Goal: Transaction & Acquisition: Obtain resource

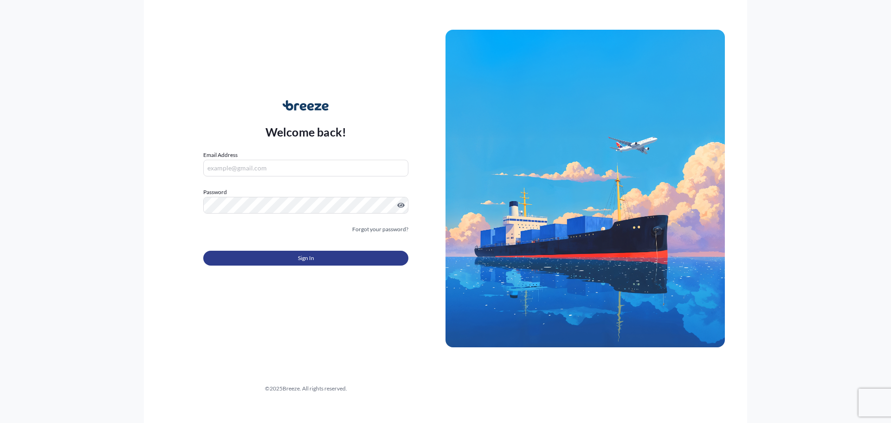
type input "[EMAIL_ADDRESS][DOMAIN_NAME]"
click at [316, 260] on button "Sign In" at bounding box center [305, 258] width 205 height 15
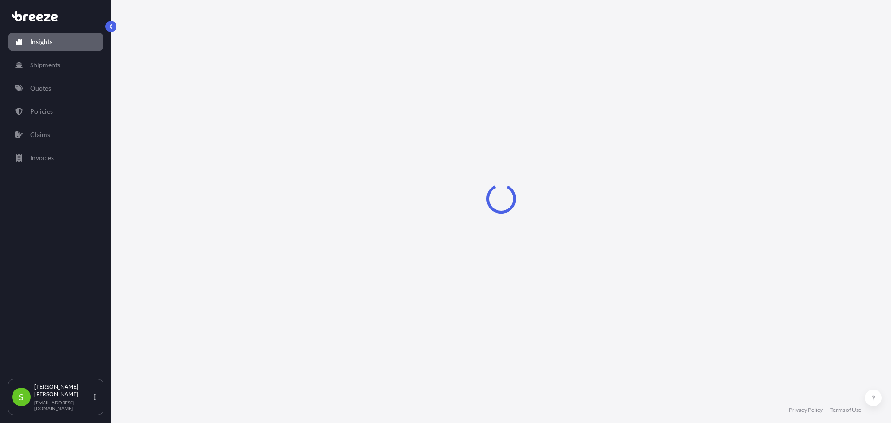
select select "2025"
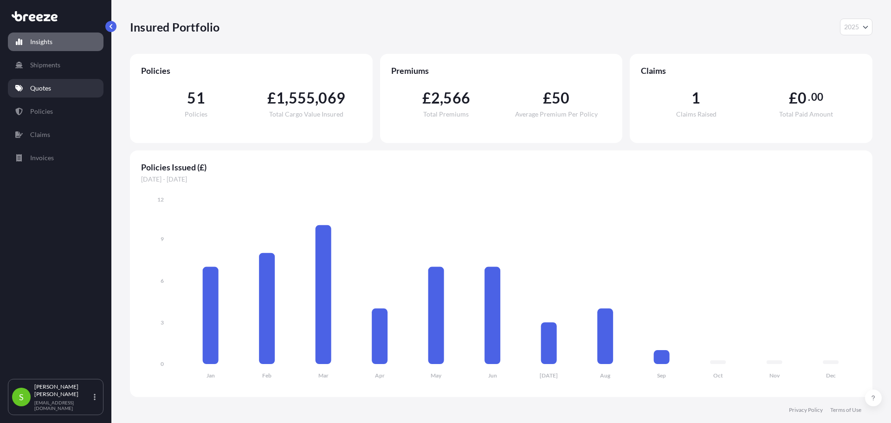
click at [45, 88] on p "Quotes" at bounding box center [40, 88] width 21 height 9
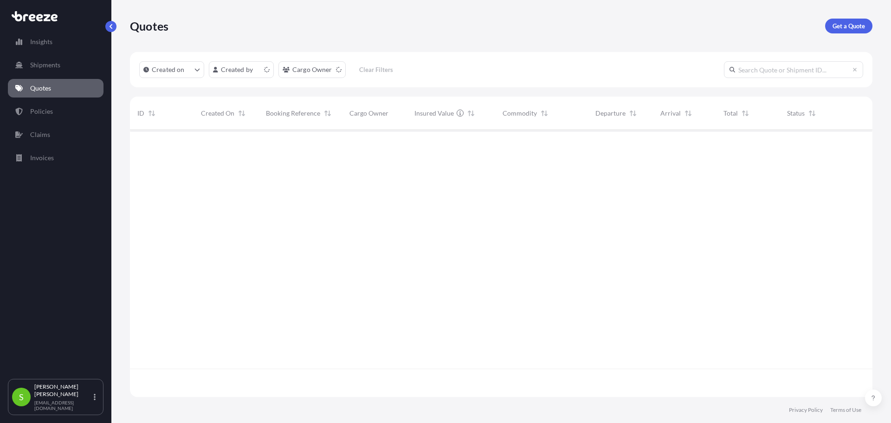
scroll to position [265, 736]
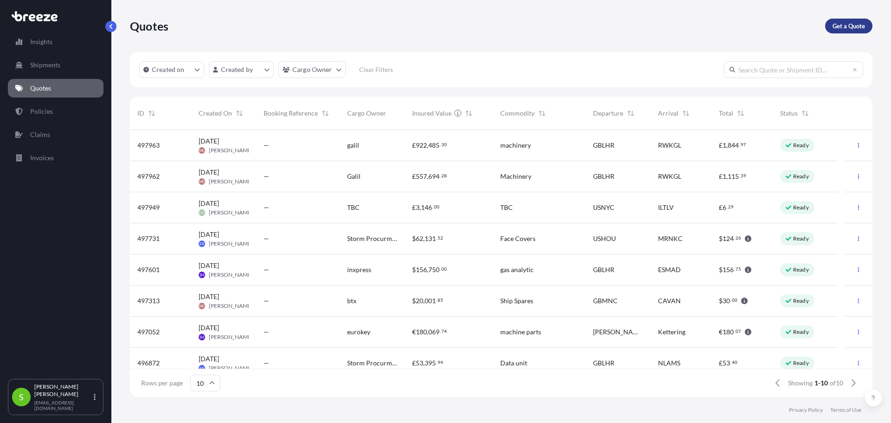
click at [853, 28] on p "Get a Quote" at bounding box center [849, 25] width 33 height 9
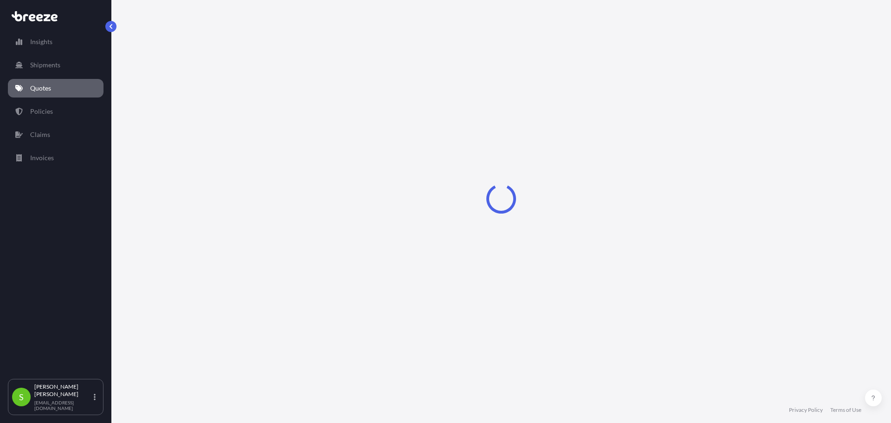
select select "Sea"
select select "1"
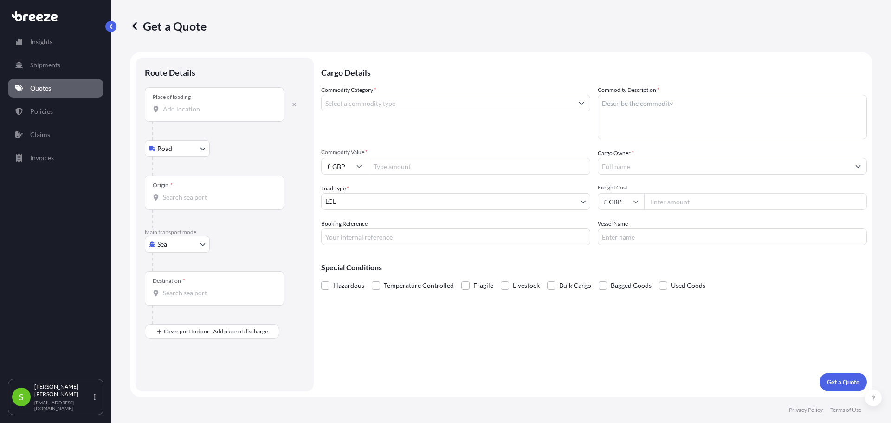
click at [206, 99] on div "Place of loading" at bounding box center [214, 104] width 139 height 34
click at [206, 104] on input "Place of loading" at bounding box center [218, 108] width 110 height 9
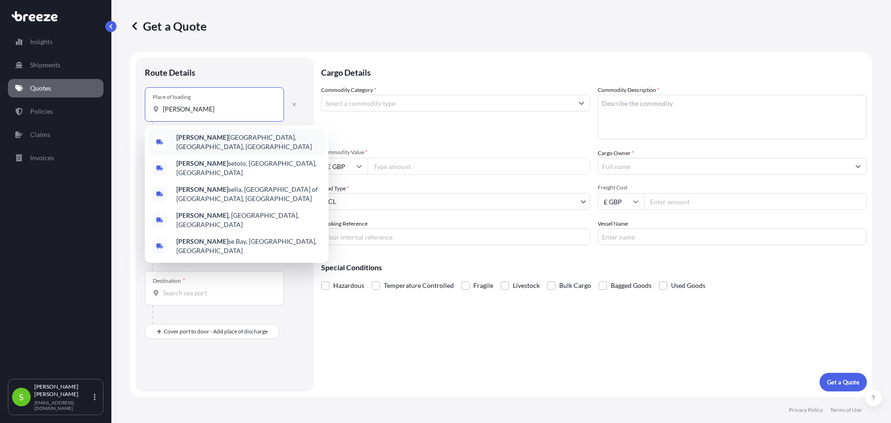
click at [217, 142] on span "[PERSON_NAME] City, [GEOGRAPHIC_DATA], [GEOGRAPHIC_DATA]" at bounding box center [248, 142] width 145 height 19
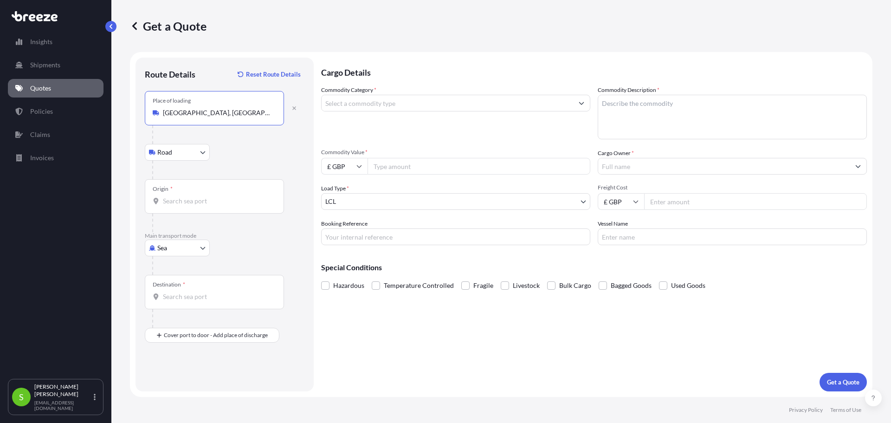
type input "[GEOGRAPHIC_DATA], [GEOGRAPHIC_DATA], [GEOGRAPHIC_DATA]"
click at [196, 194] on div "Origin *" at bounding box center [214, 196] width 139 height 34
click at [196, 196] on input "Origin *" at bounding box center [218, 200] width 110 height 9
click at [184, 207] on div "Origin *" at bounding box center [214, 196] width 139 height 34
click at [184, 206] on input "Origin * Please select an origin" at bounding box center [218, 200] width 110 height 9
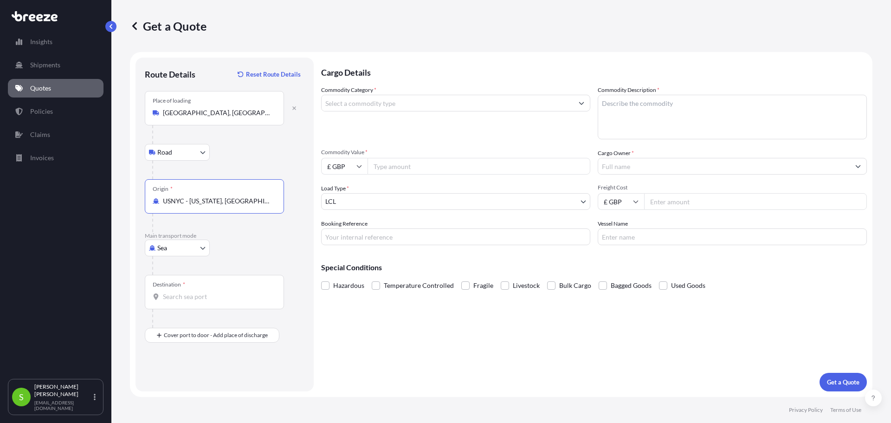
type input "USNYC - [US_STATE], [GEOGRAPHIC_DATA]"
click at [204, 248] on body "10 options available. 0 options available. 3 options available. Insights Shipme…" at bounding box center [445, 211] width 891 height 423
click at [176, 286] on div "Air" at bounding box center [178, 288] width 58 height 17
select select "Air"
click at [199, 299] on input "Destination *" at bounding box center [218, 296] width 110 height 9
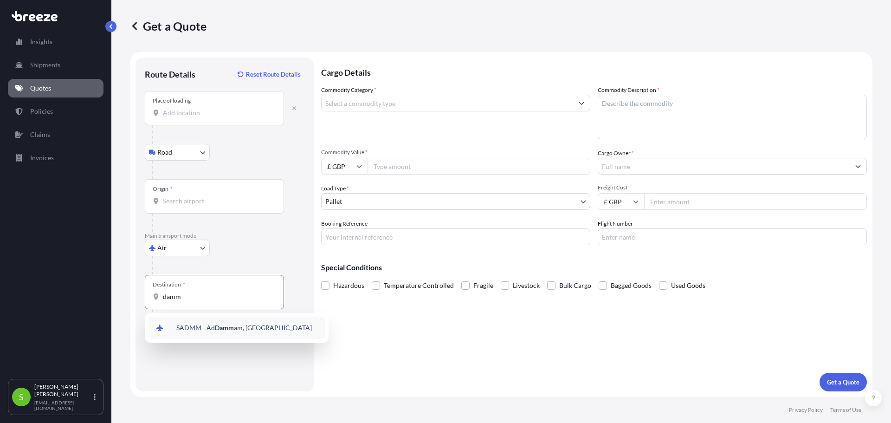
click at [242, 330] on span "SADMM - Ad Damm am, [GEOGRAPHIC_DATA]" at bounding box center [244, 327] width 136 height 9
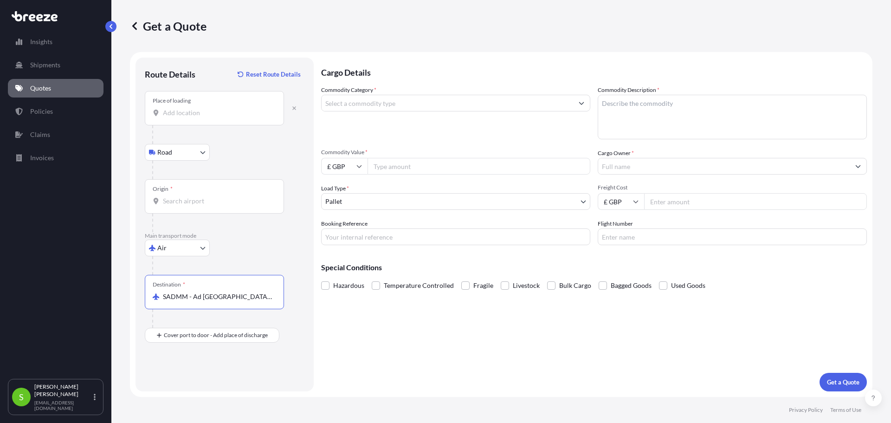
type input "SADMM - Ad [GEOGRAPHIC_DATA], [GEOGRAPHIC_DATA]"
click at [358, 104] on input "Commodity Category *" at bounding box center [448, 103] width 252 height 17
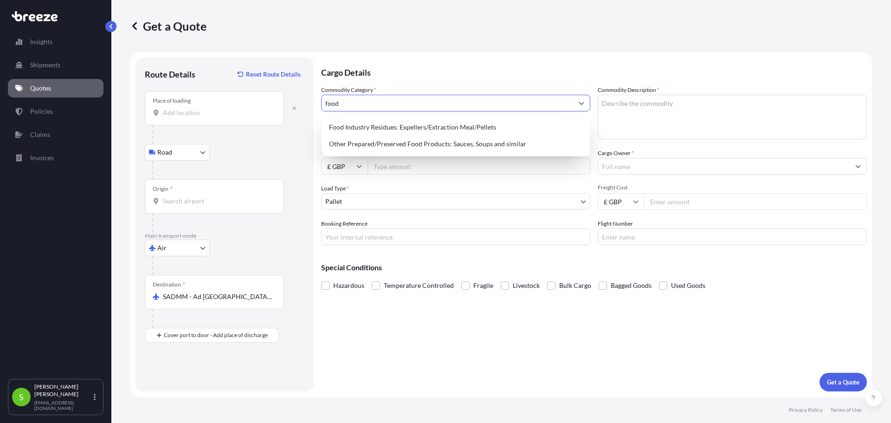
drag, startPoint x: 357, startPoint y: 107, endPoint x: 300, endPoint y: 106, distance: 57.1
click at [300, 106] on form "Route Details Reset Route Details Place of loading Road Road Rail Origin * Main…" at bounding box center [501, 224] width 743 height 345
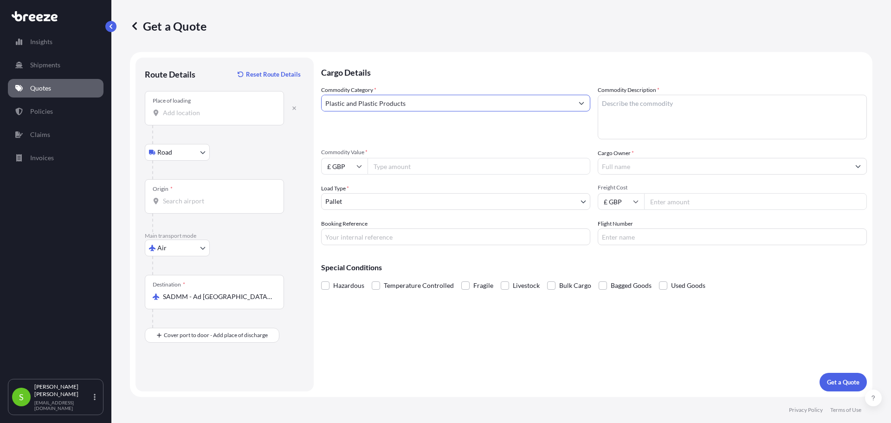
type input "Plastic and Plastic Products"
click at [636, 107] on textarea "Commodity Description *" at bounding box center [732, 117] width 269 height 45
type textarea "food bags"
click at [422, 167] on input "Commodity Value *" at bounding box center [479, 166] width 223 height 17
type input "3180"
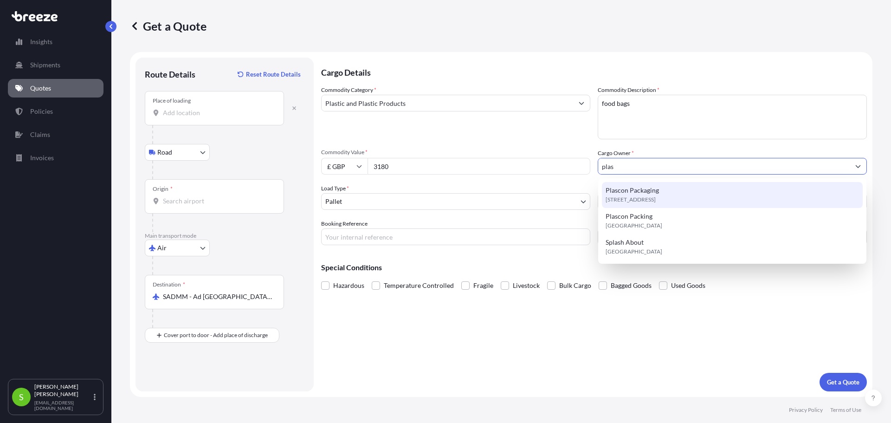
click at [645, 199] on span "[STREET_ADDRESS]" at bounding box center [631, 199] width 50 height 9
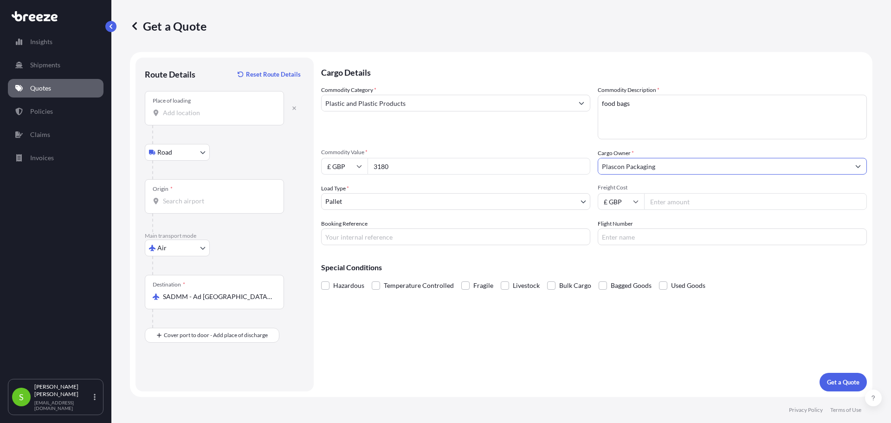
type input "Plascon Packaging"
click at [381, 238] on input "Booking Reference" at bounding box center [455, 236] width 269 height 17
type input "tbc"
drag, startPoint x: 681, startPoint y: 203, endPoint x: 714, endPoint y: 196, distance: 33.8
click at [682, 203] on input "Freight Cost" at bounding box center [755, 201] width 223 height 17
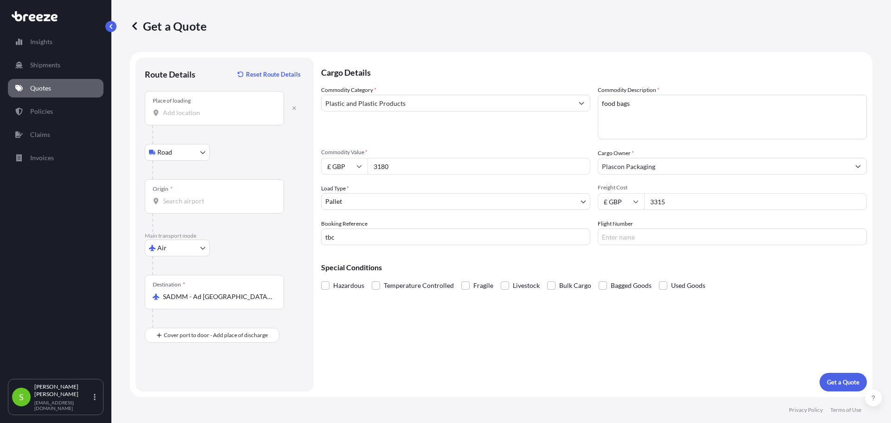
type input "3315"
click at [843, 386] on p "Get a Quote" at bounding box center [843, 381] width 33 height 9
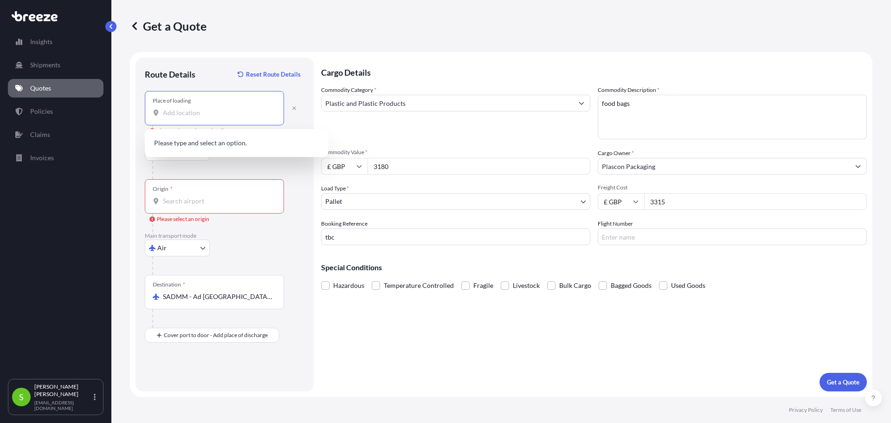
click at [190, 111] on input "Place of loading Please select a place of loading" at bounding box center [218, 112] width 110 height 9
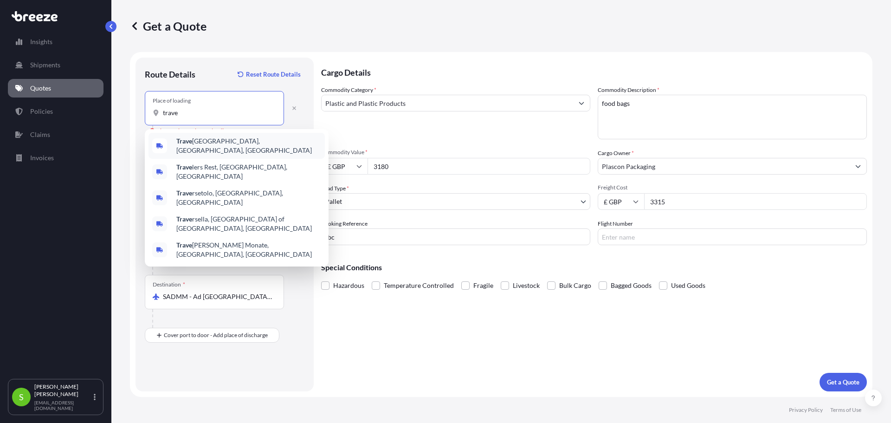
click at [207, 138] on div "Trave [GEOGRAPHIC_DATA], [GEOGRAPHIC_DATA], [GEOGRAPHIC_DATA]" at bounding box center [237, 146] width 176 height 26
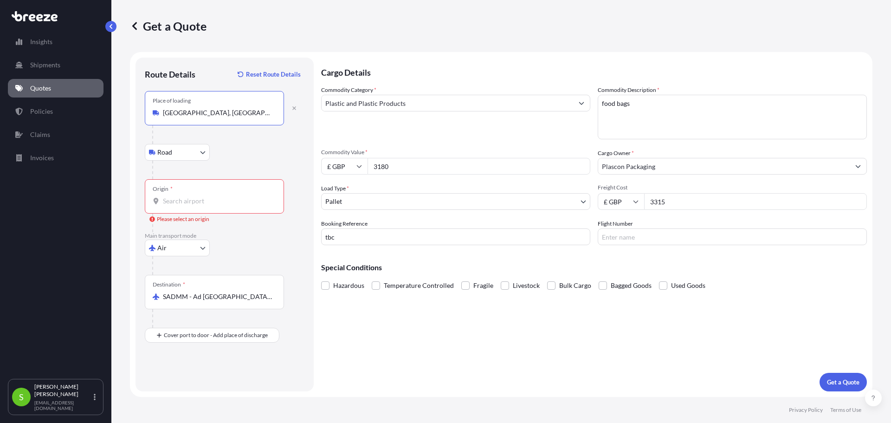
type input "[GEOGRAPHIC_DATA], [GEOGRAPHIC_DATA], [GEOGRAPHIC_DATA]"
click at [193, 202] on input "Origin * Please select an origin" at bounding box center [218, 200] width 110 height 9
type input "USNYC - [US_STATE], [GEOGRAPHIC_DATA]"
click at [844, 387] on button "Get a Quote" at bounding box center [843, 382] width 47 height 19
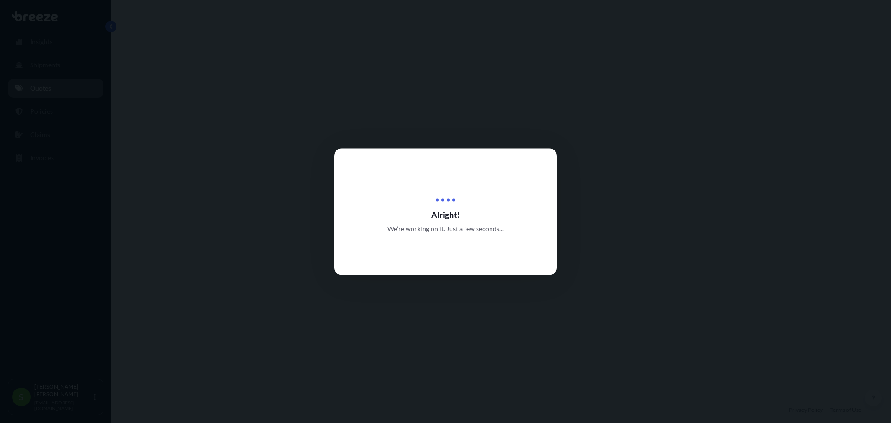
select select "Road"
select select "Air"
select select "1"
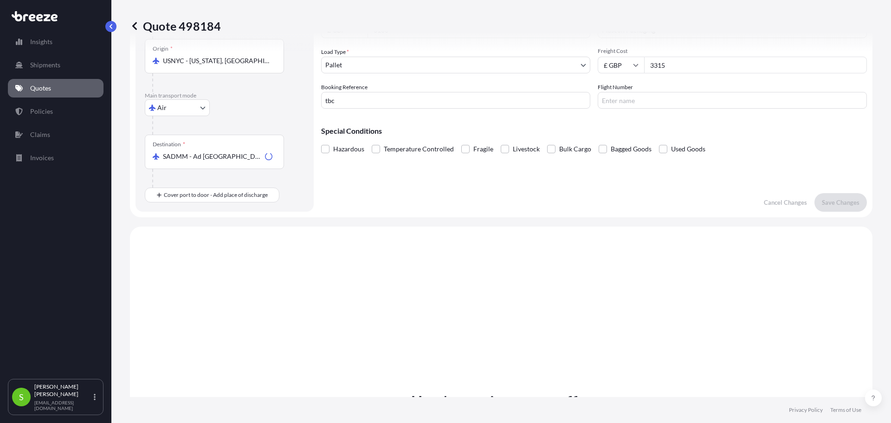
scroll to position [317, 0]
